Goal: Task Accomplishment & Management: Use online tool/utility

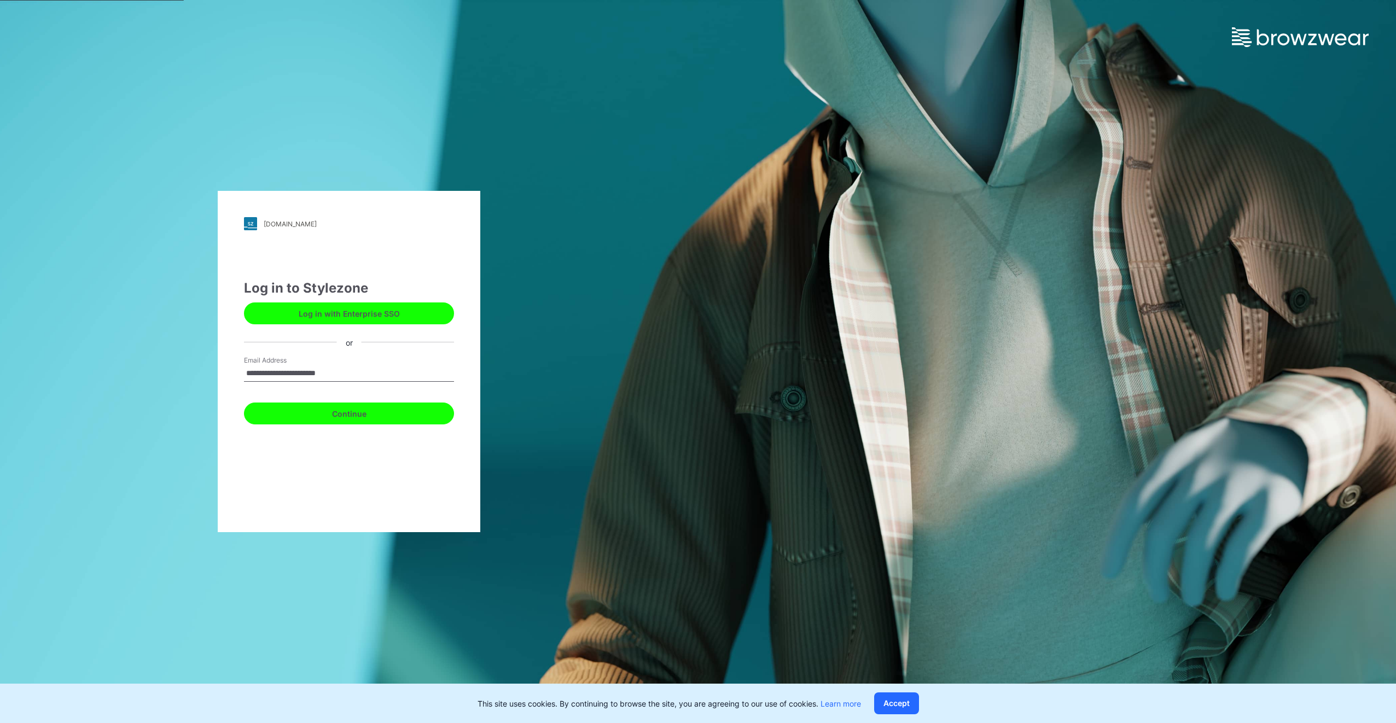
click at [352, 411] on button "Continue" at bounding box center [349, 413] width 210 height 22
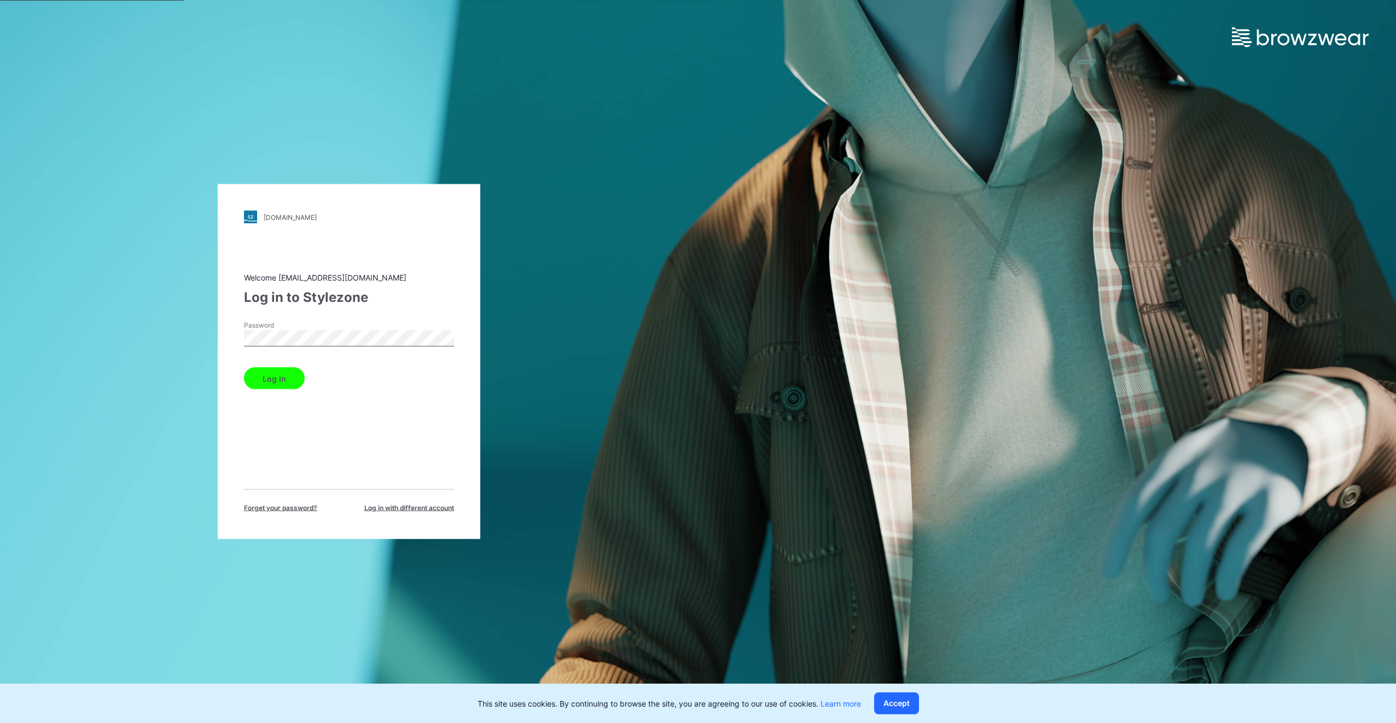
click at [268, 380] on button "Log in" at bounding box center [274, 378] width 61 height 22
